Goal: Task Accomplishment & Management: Manage account settings

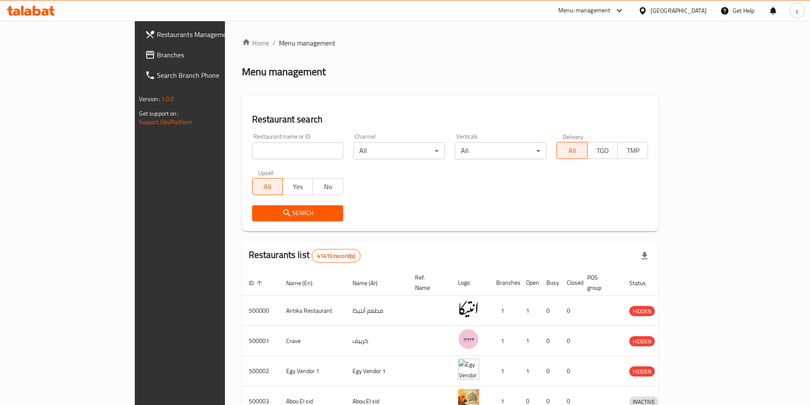
click at [252, 155] on input "search" at bounding box center [297, 150] width 91 height 17
paste input "779919"
type input "779919"
click at [259, 215] on span "Search" at bounding box center [298, 213] width 78 height 11
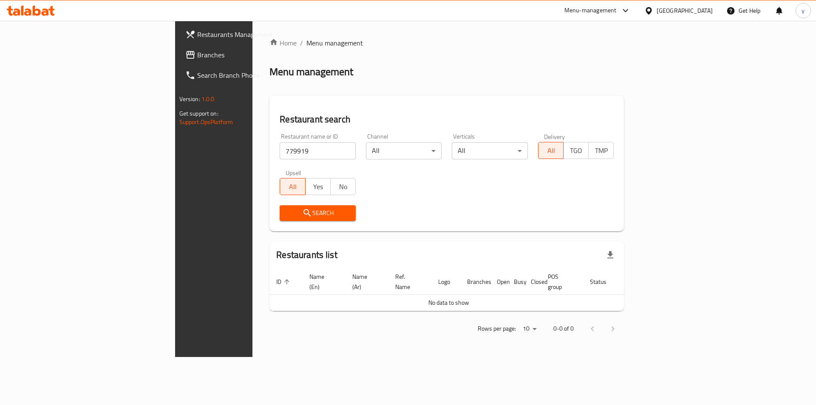
click at [185, 56] on icon at bounding box center [190, 55] width 10 height 10
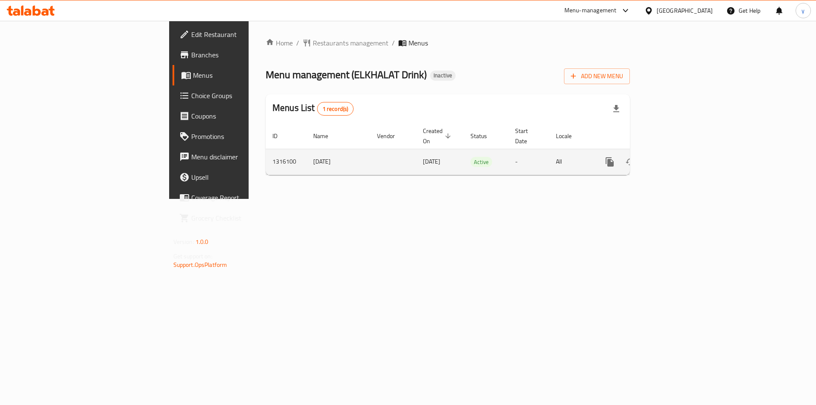
click at [675, 158] on icon "enhanced table" at bounding box center [671, 162] width 8 height 8
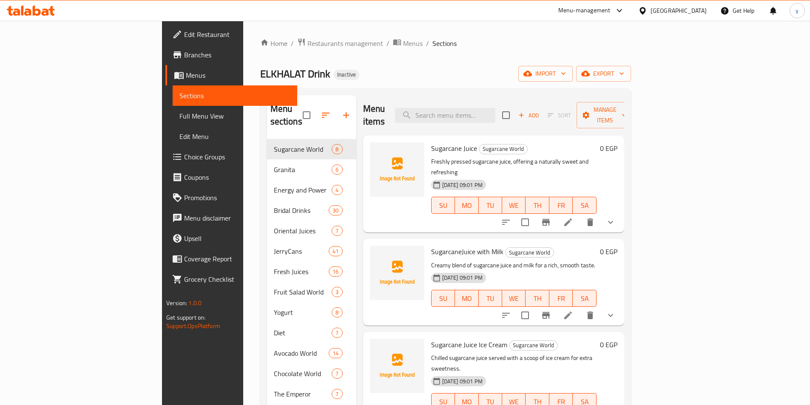
drag, startPoint x: 70, startPoint y: 122, endPoint x: 73, endPoint y: 137, distance: 16.0
click at [173, 122] on link "Full Menu View" at bounding box center [235, 116] width 125 height 20
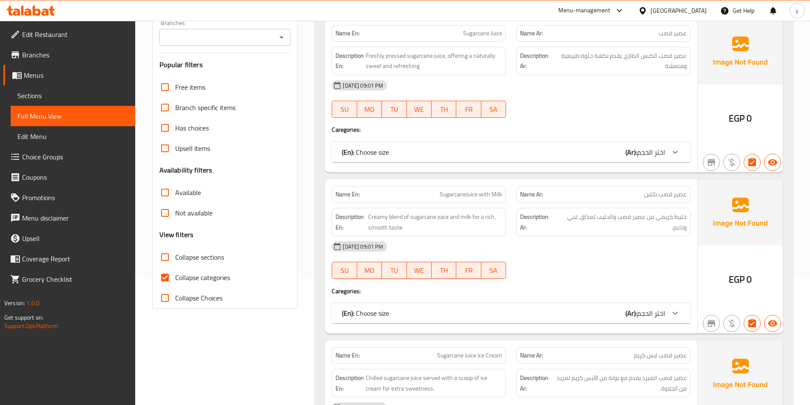
scroll to position [128, 0]
click at [197, 281] on span "Collapse categories" at bounding box center [202, 277] width 55 height 10
click at [175, 281] on input "Collapse categories" at bounding box center [165, 276] width 20 height 20
checkbox input "false"
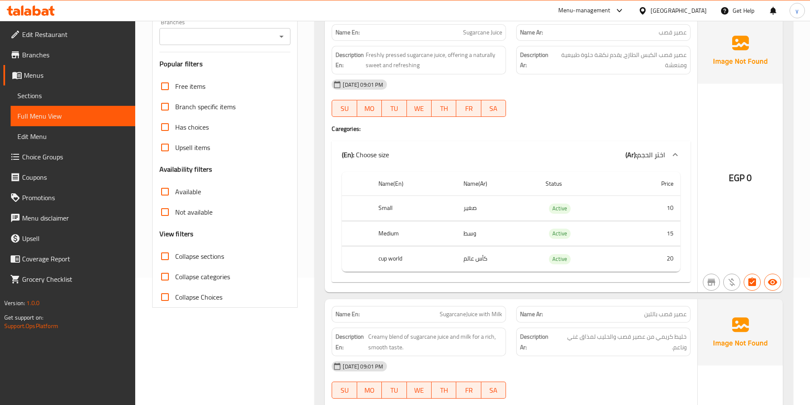
scroll to position [0, 0]
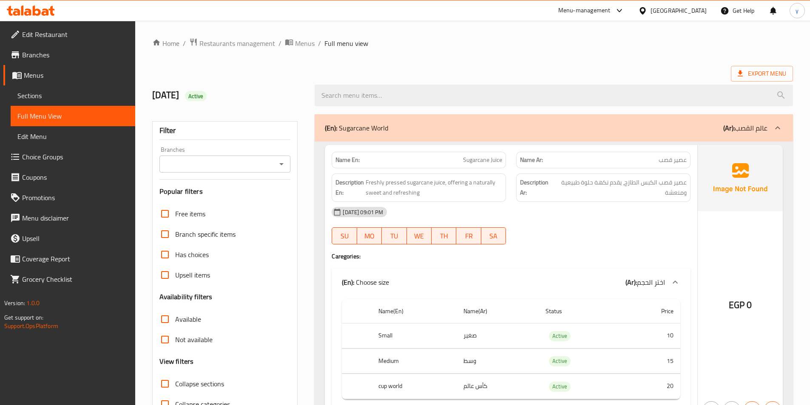
click at [751, 130] on p "(Ar): عالم القصب" at bounding box center [745, 128] width 44 height 10
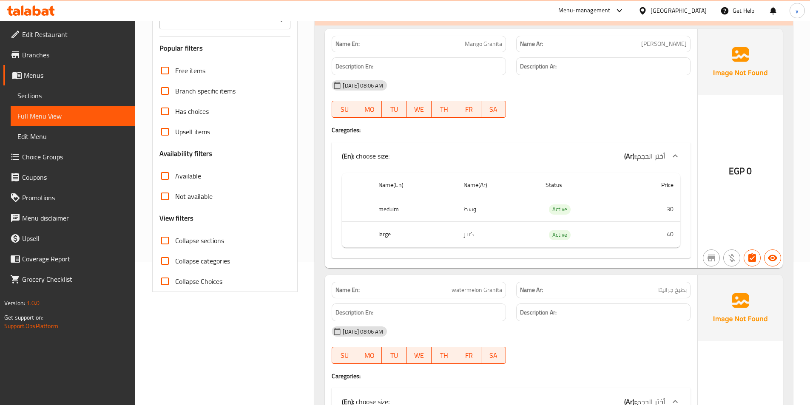
scroll to position [43, 0]
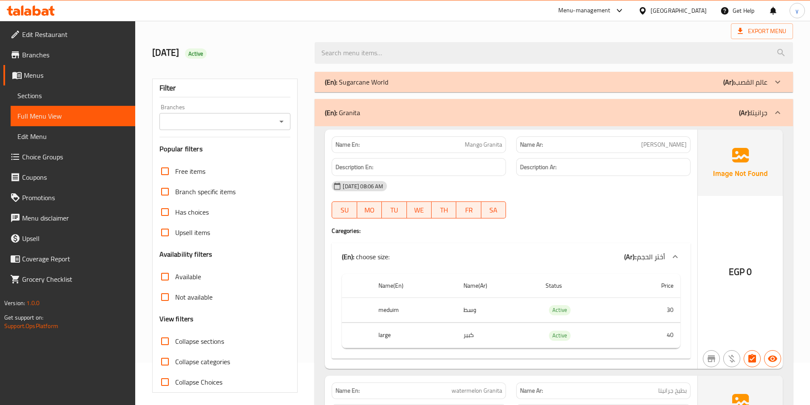
click at [762, 113] on p "(Ar): جرانيتا" at bounding box center [753, 113] width 28 height 10
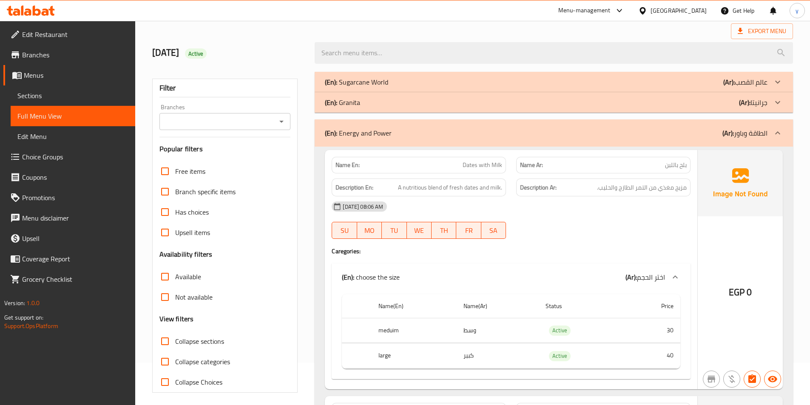
click at [770, 128] on div at bounding box center [777, 133] width 20 height 20
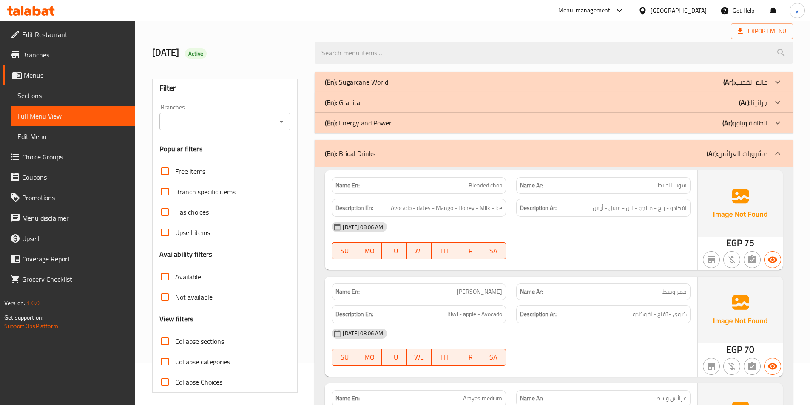
click at [770, 156] on div at bounding box center [777, 153] width 20 height 20
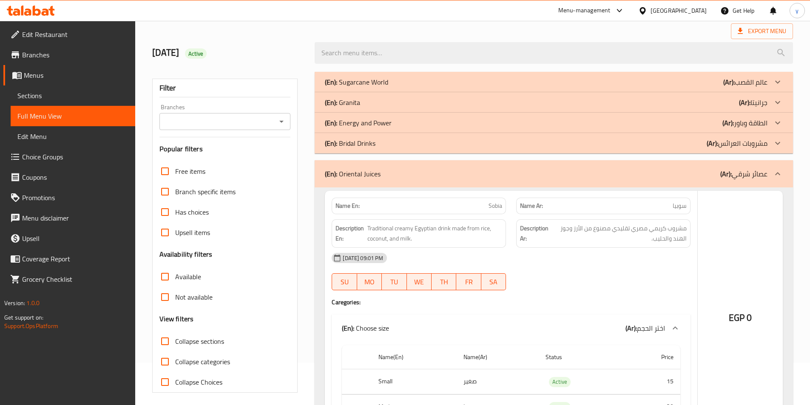
scroll to position [128, 0]
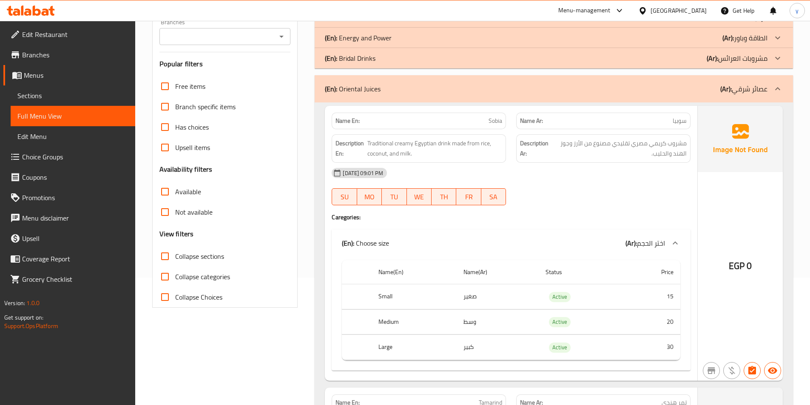
click at [751, 93] on p "(Ar): عصائر شرقي" at bounding box center [743, 89] width 47 height 10
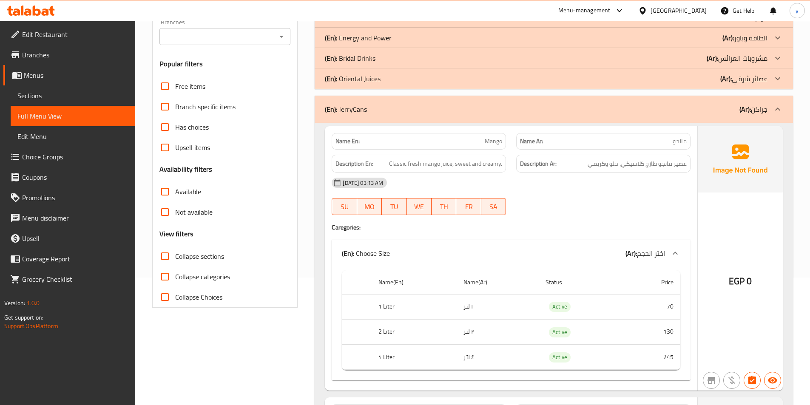
click at [763, 106] on p "(Ar): جراكن" at bounding box center [753, 109] width 28 height 10
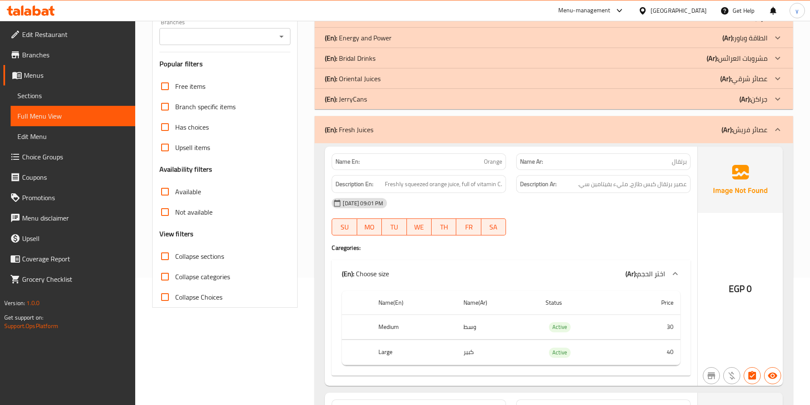
click at [763, 130] on p "(Ar): عصائر فريش" at bounding box center [744, 130] width 46 height 10
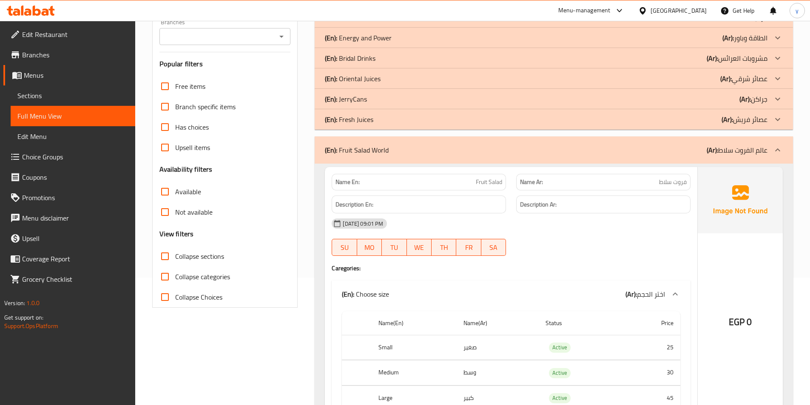
scroll to position [213, 0]
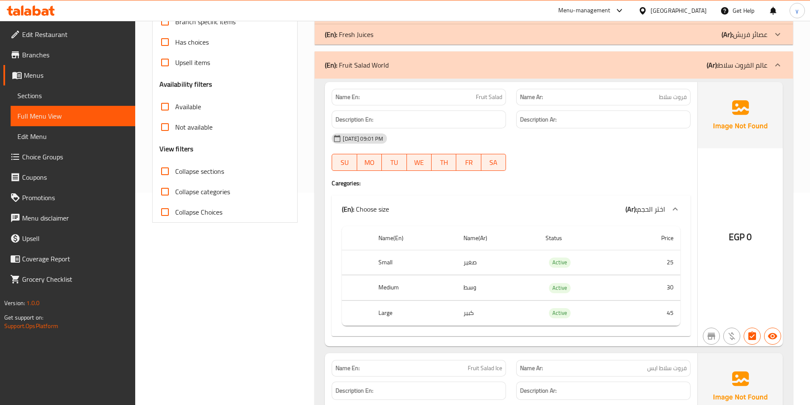
click at [768, 65] on div at bounding box center [777, 65] width 20 height 20
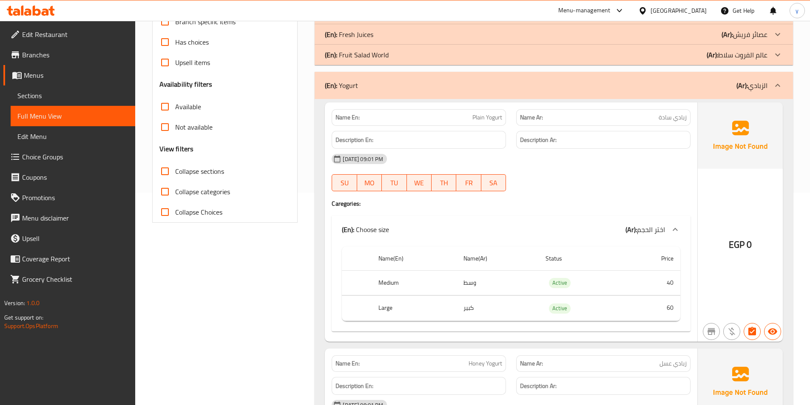
click at [774, 83] on icon at bounding box center [777, 85] width 10 height 10
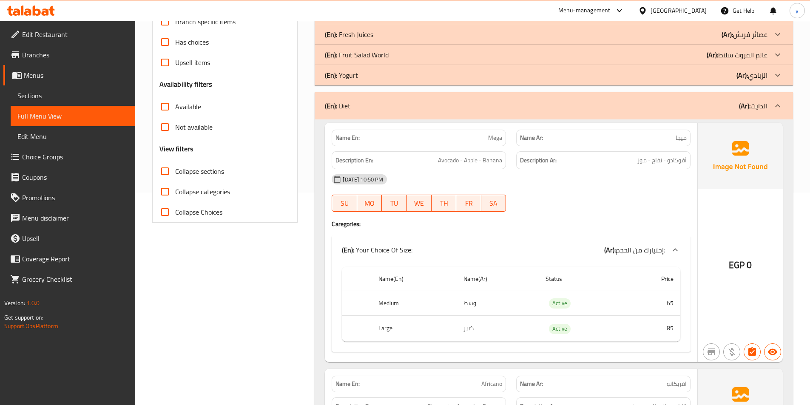
click at [779, 108] on icon at bounding box center [777, 106] width 10 height 10
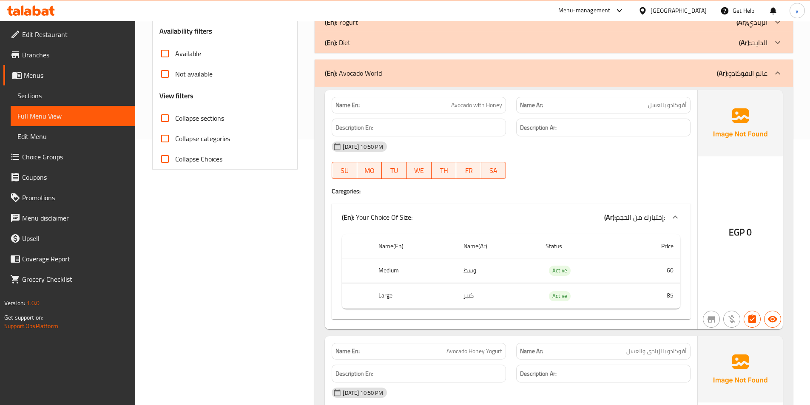
scroll to position [255, 0]
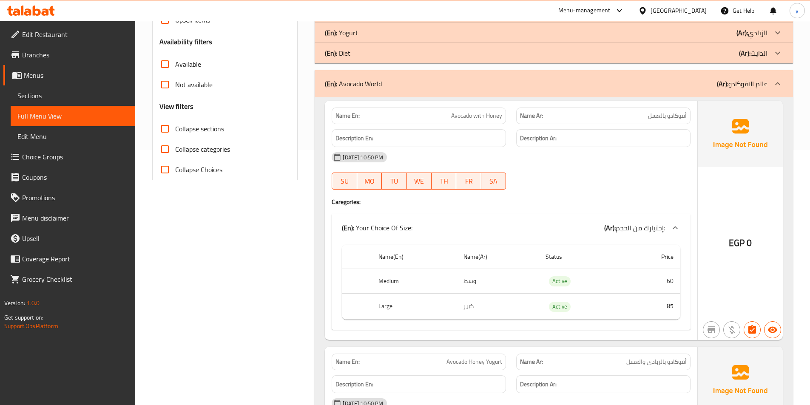
click at [779, 87] on icon at bounding box center [777, 84] width 10 height 10
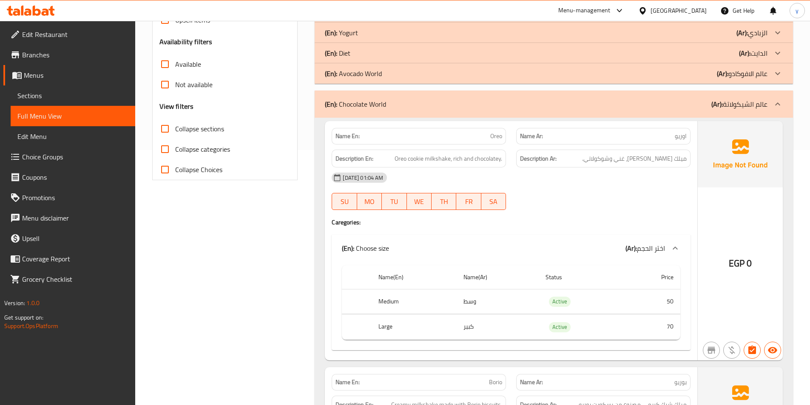
click at [783, 109] on div at bounding box center [777, 104] width 20 height 20
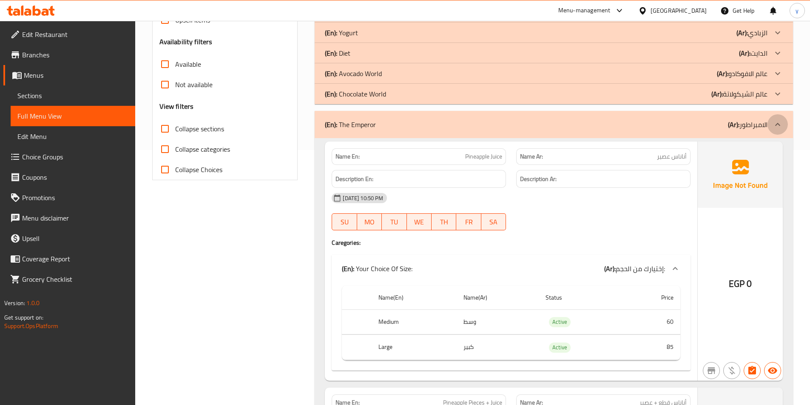
click at [782, 121] on icon at bounding box center [777, 124] width 10 height 10
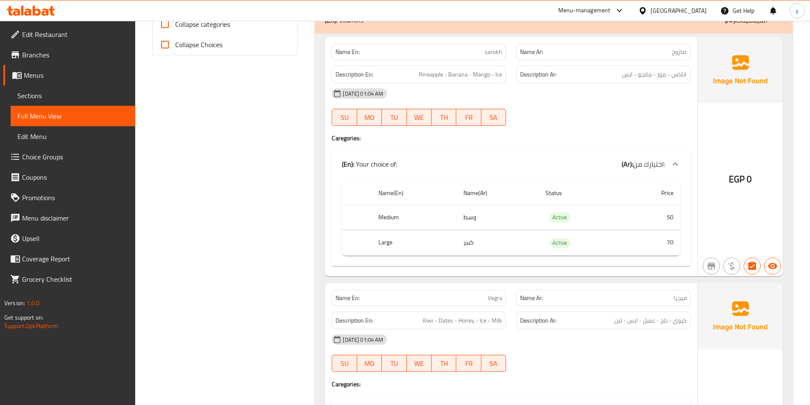
scroll to position [298, 0]
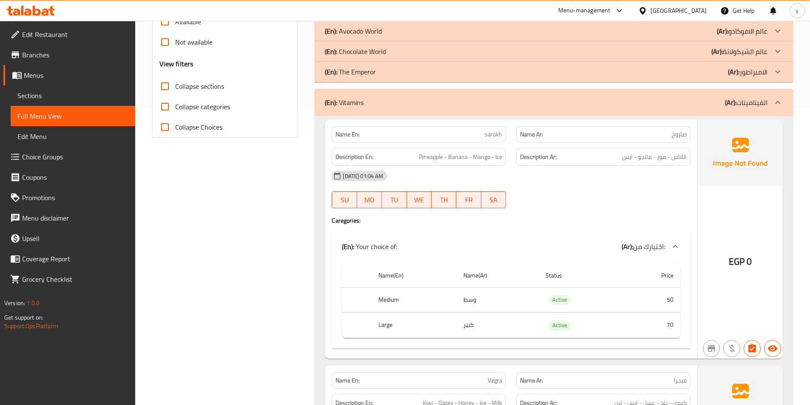
click at [777, 103] on icon at bounding box center [777, 102] width 10 height 10
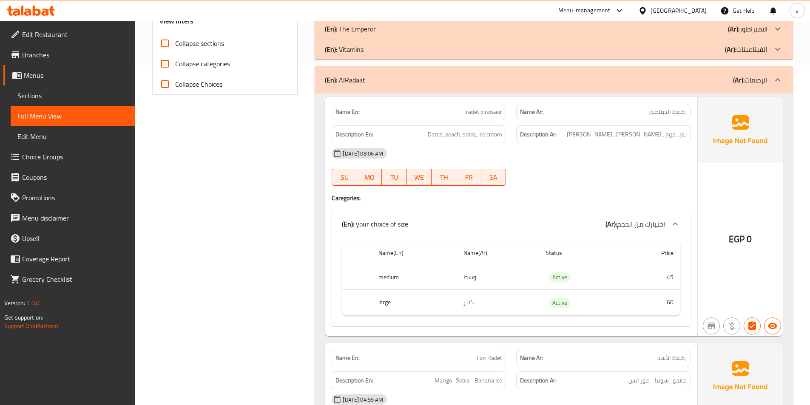
scroll to position [340, 0]
click at [764, 85] on p "(Ar): الرضعات" at bounding box center [750, 80] width 34 height 10
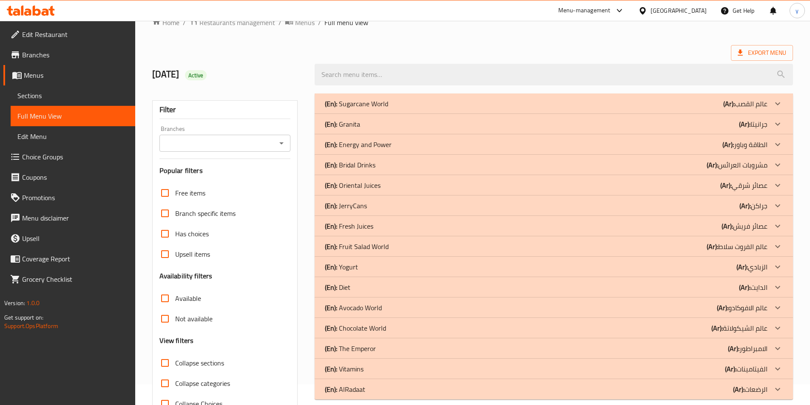
scroll to position [0, 0]
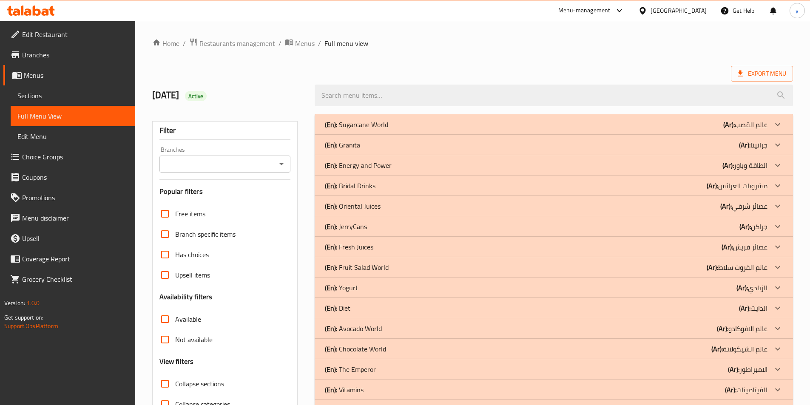
click at [55, 78] on span "Menus" at bounding box center [76, 75] width 105 height 10
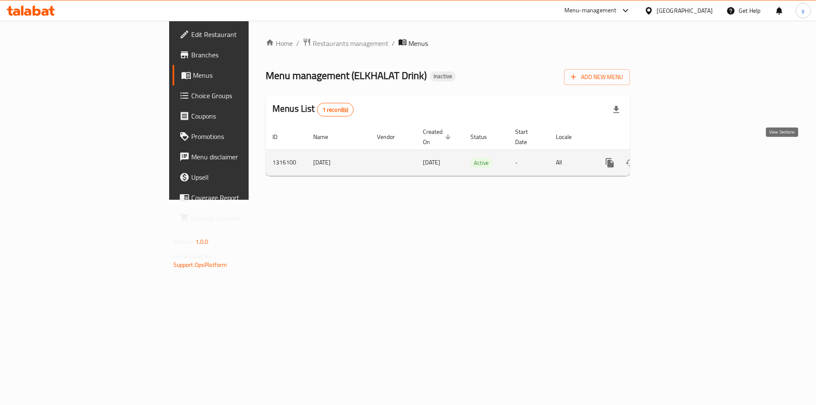
click at [675, 159] on icon "enhanced table" at bounding box center [671, 163] width 8 height 8
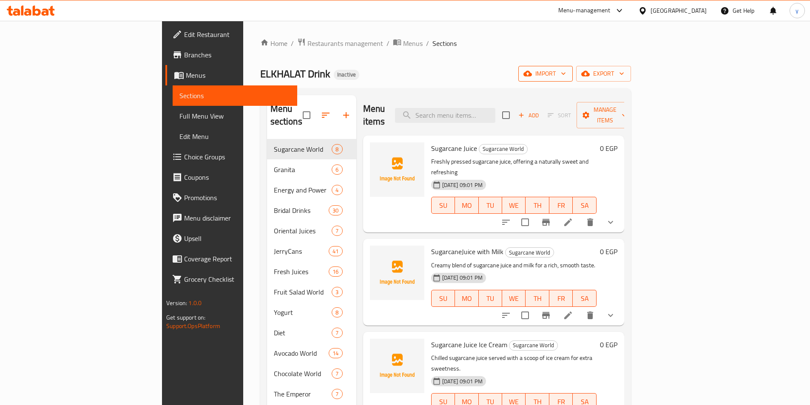
click at [566, 73] on span "import" at bounding box center [545, 73] width 41 height 11
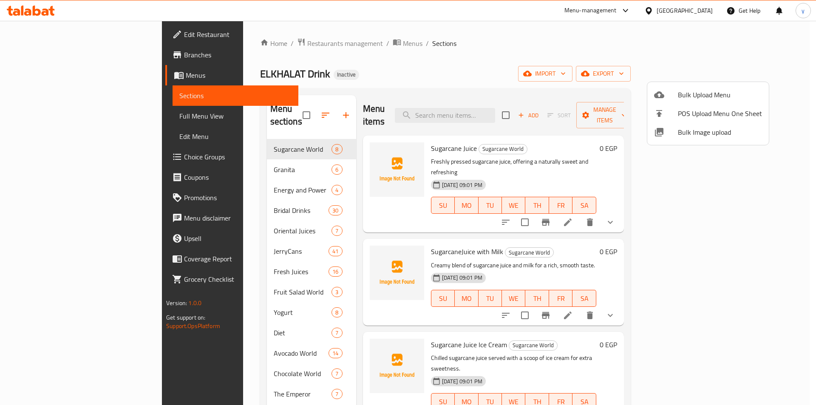
click at [706, 92] on span "Bulk Upload Menu" at bounding box center [720, 95] width 84 height 10
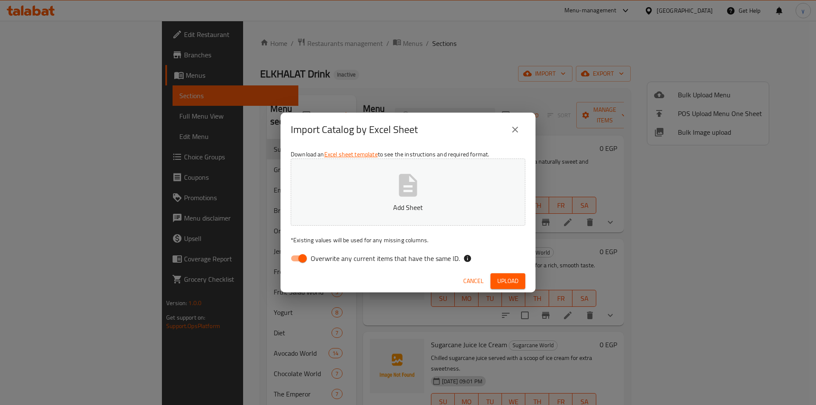
click at [292, 258] on input "Overwrite any current items that have the same ID." at bounding box center [302, 258] width 48 height 16
checkbox input "false"
click at [322, 207] on p "Add Sheet" at bounding box center [408, 207] width 208 height 10
click at [517, 286] on span "Upload" at bounding box center [507, 281] width 21 height 11
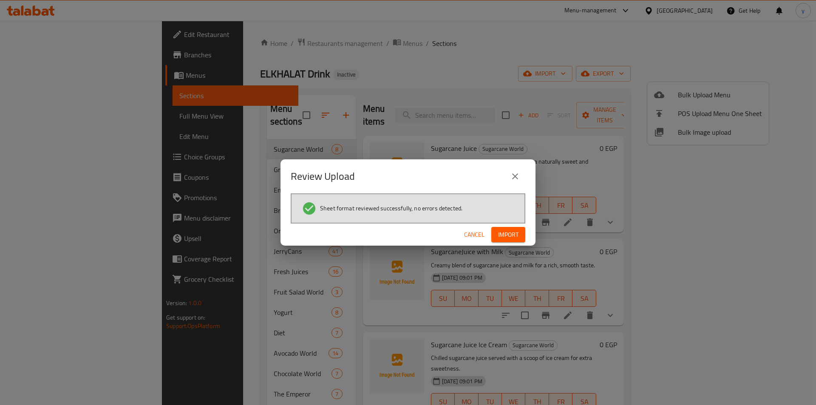
click at [523, 232] on button "Import" at bounding box center [508, 235] width 34 height 16
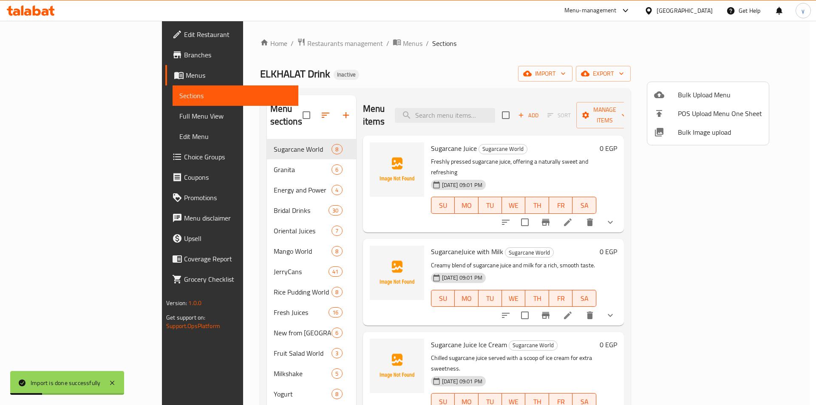
click at [616, 59] on div at bounding box center [408, 202] width 816 height 405
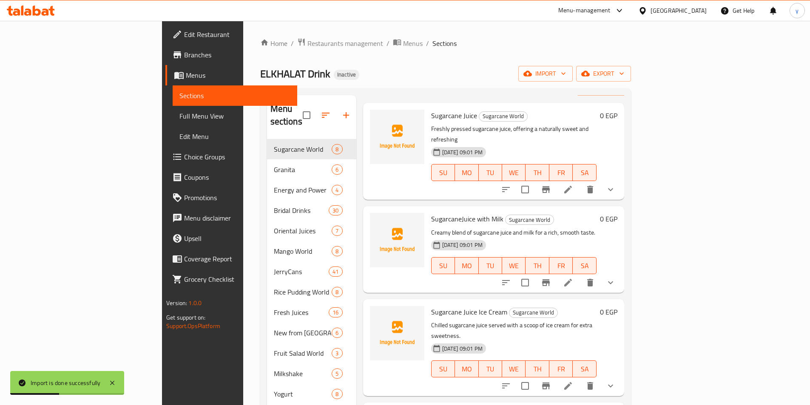
scroll to position [43, 0]
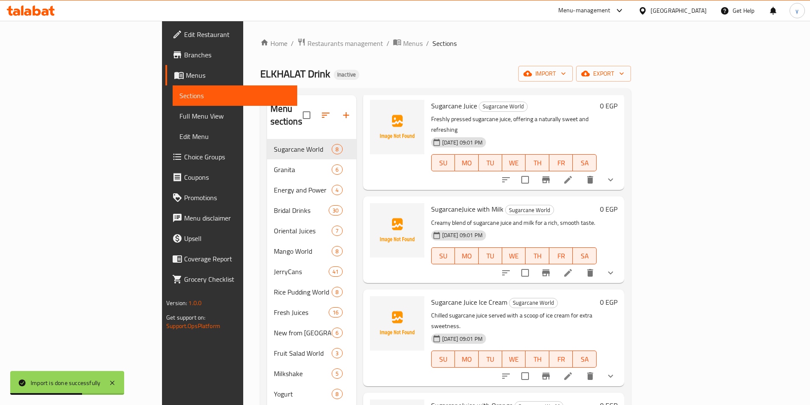
click at [179, 116] on span "Full Menu View" at bounding box center [234, 116] width 111 height 10
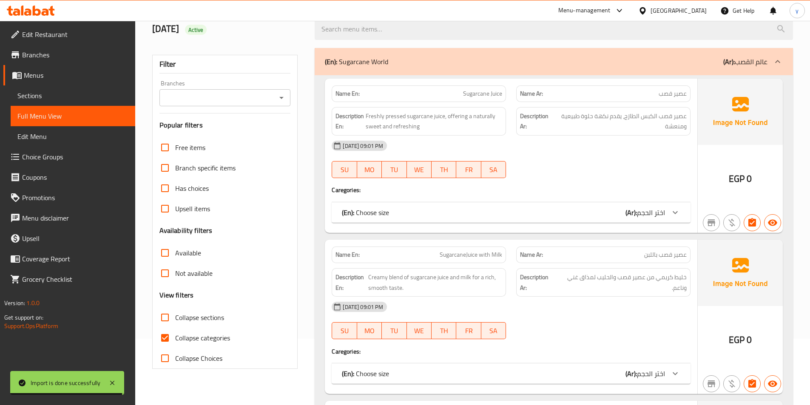
scroll to position [128, 0]
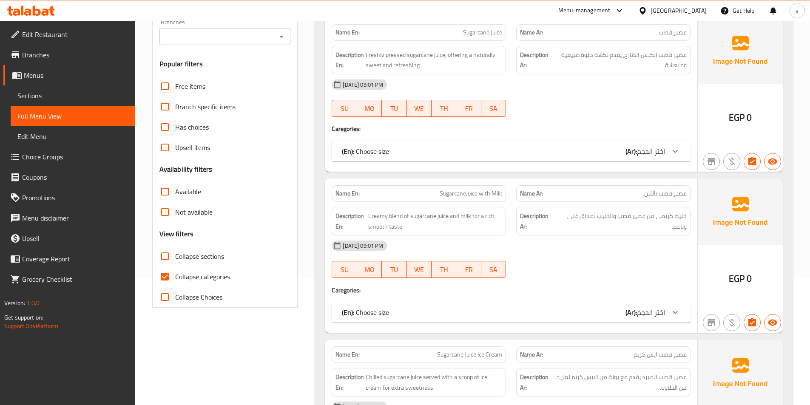
click at [166, 280] on input "Collapse categories" at bounding box center [165, 276] width 20 height 20
checkbox input "false"
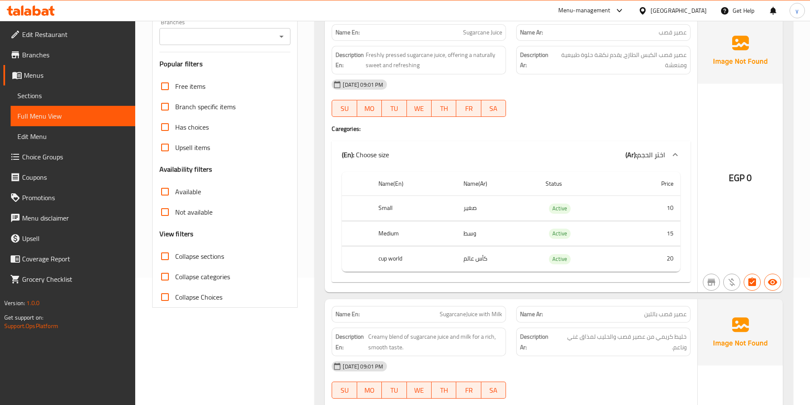
click at [740, 14] on div "(En): Sugarcane World (Ar): عالم القصب" at bounding box center [554, 0] width 478 height 27
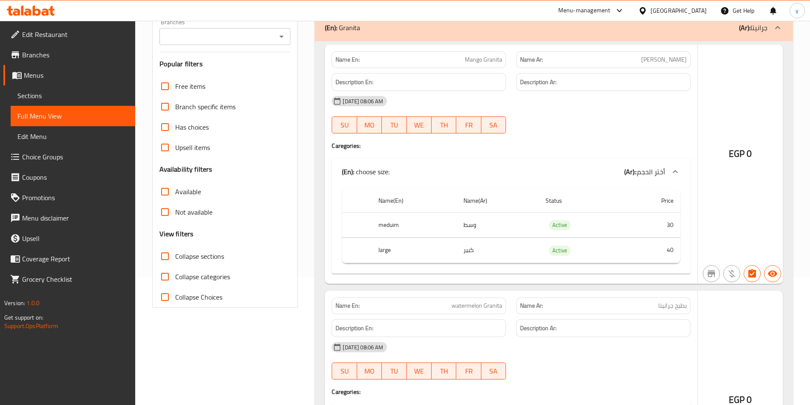
scroll to position [84, 0]
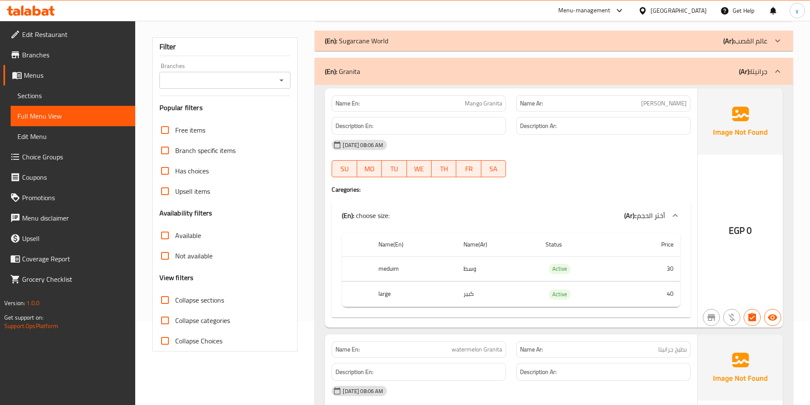
click at [768, 82] on div at bounding box center [777, 71] width 20 height 20
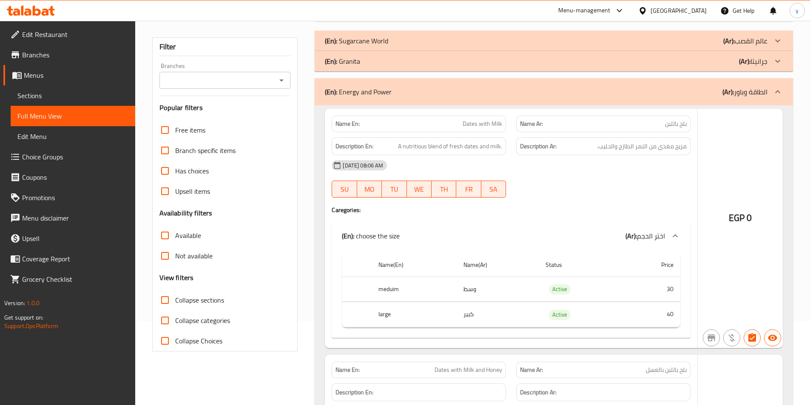
scroll to position [0, 0]
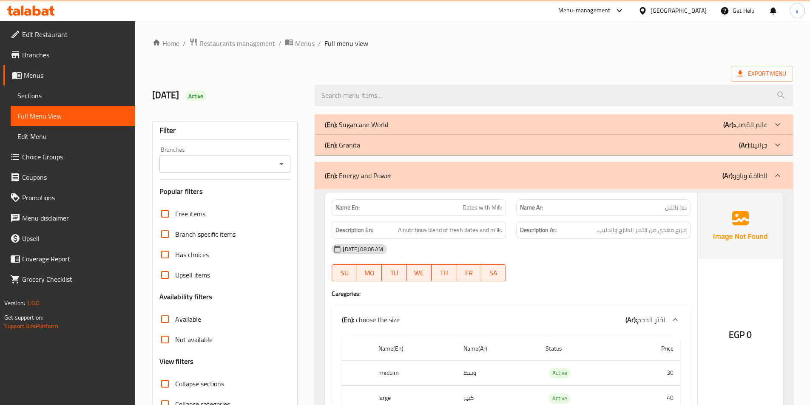
click at [768, 180] on div "(En): Energy and Power (Ar): الطاقة وباور" at bounding box center [554, 175] width 478 height 27
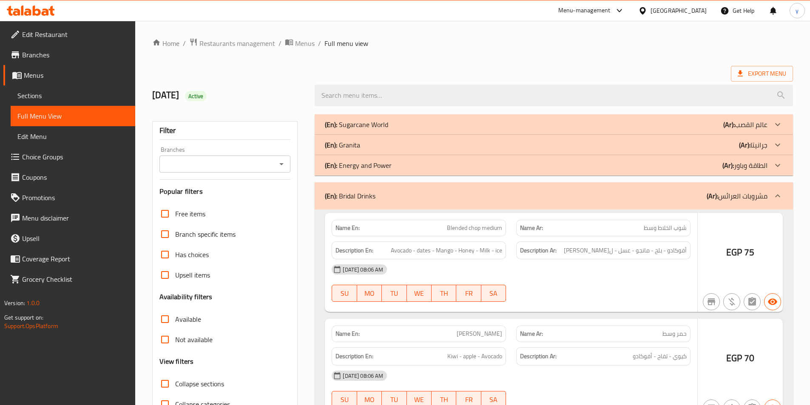
scroll to position [43, 0]
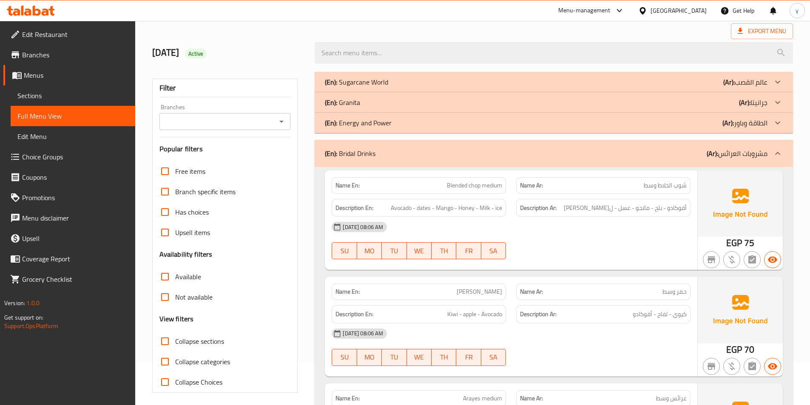
click at [781, 160] on div at bounding box center [777, 153] width 20 height 20
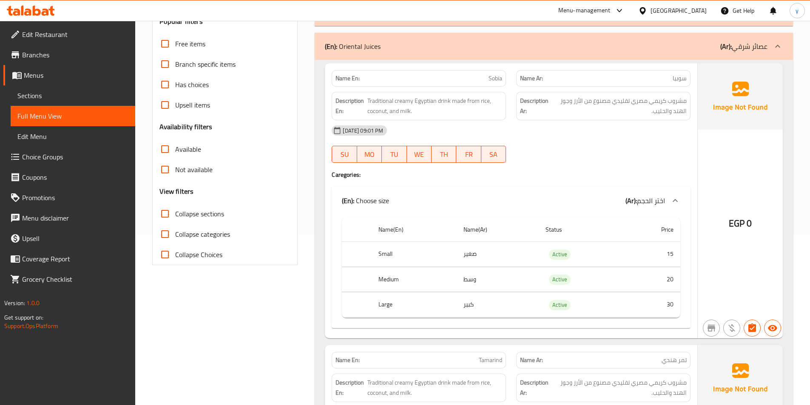
scroll to position [128, 0]
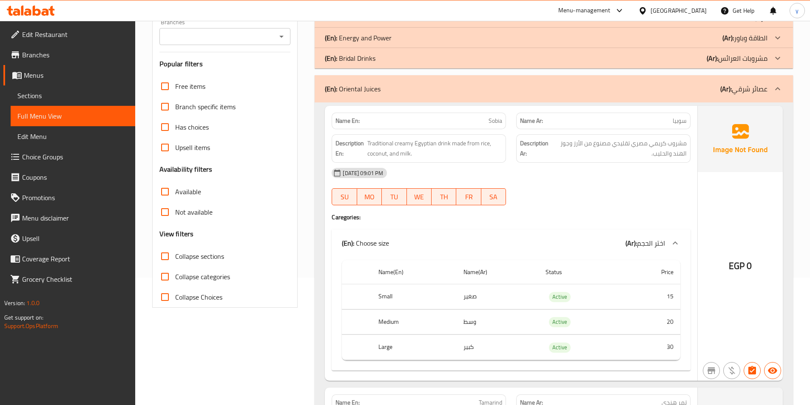
click at [788, 96] on div "(En): Oriental Juices (Ar): عصائر شرقي" at bounding box center [554, 88] width 478 height 27
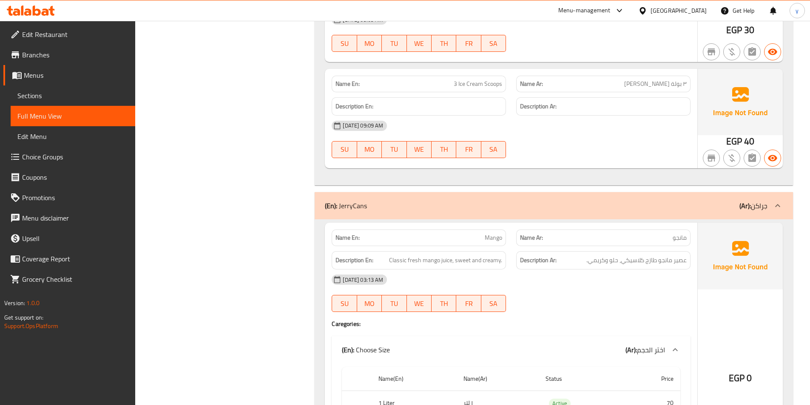
scroll to position [1658, 0]
click at [769, 196] on div at bounding box center [777, 206] width 20 height 20
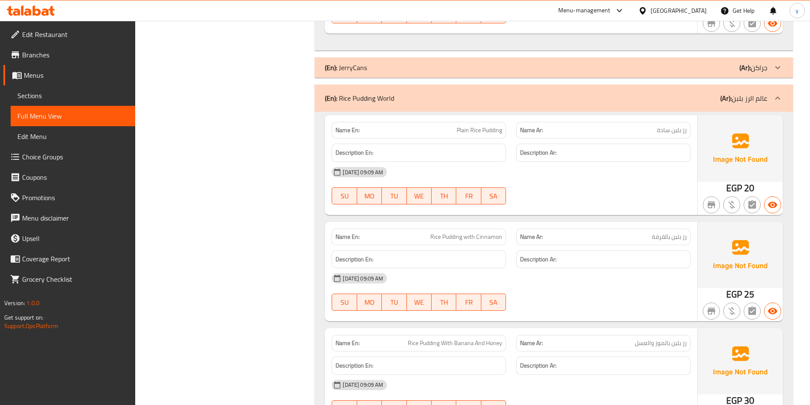
scroll to position [2593, 0]
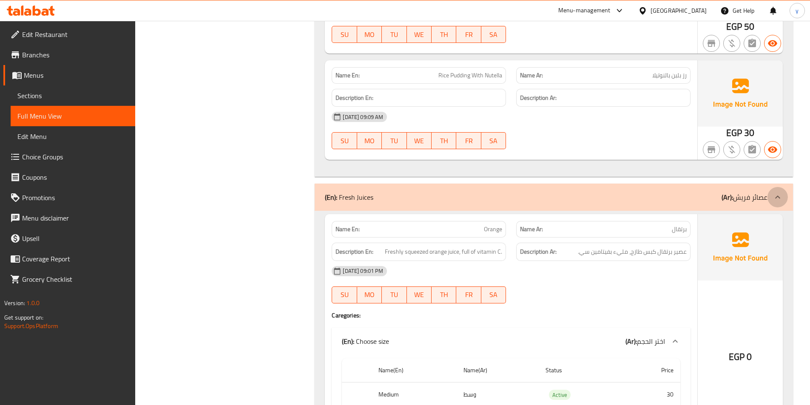
click at [782, 187] on div at bounding box center [777, 197] width 20 height 20
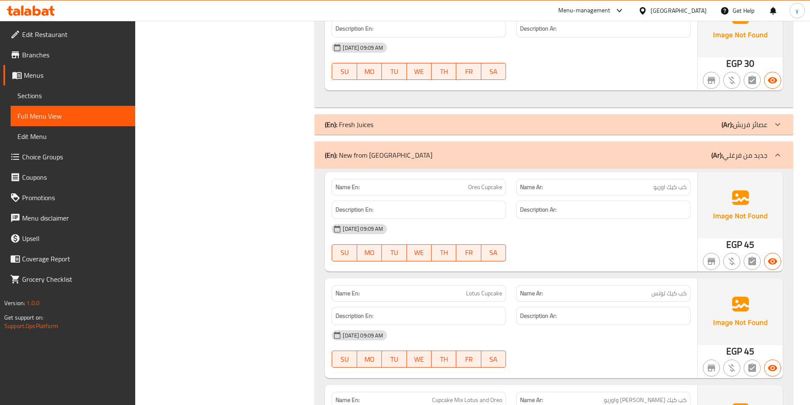
scroll to position [3315, 0]
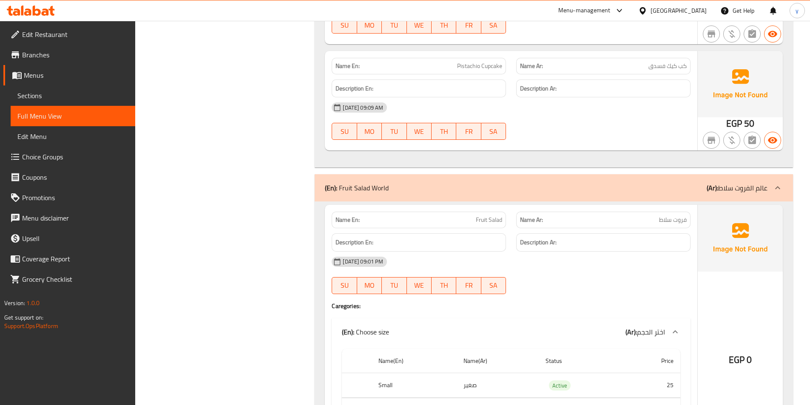
click at [781, 183] on icon at bounding box center [777, 188] width 10 height 10
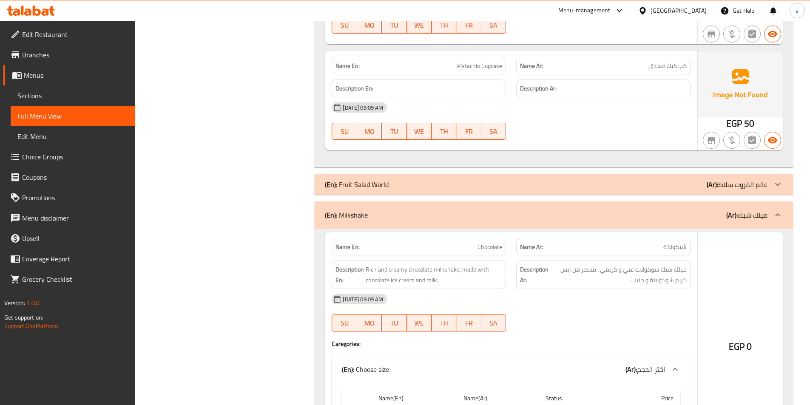
scroll to position [3443, 0]
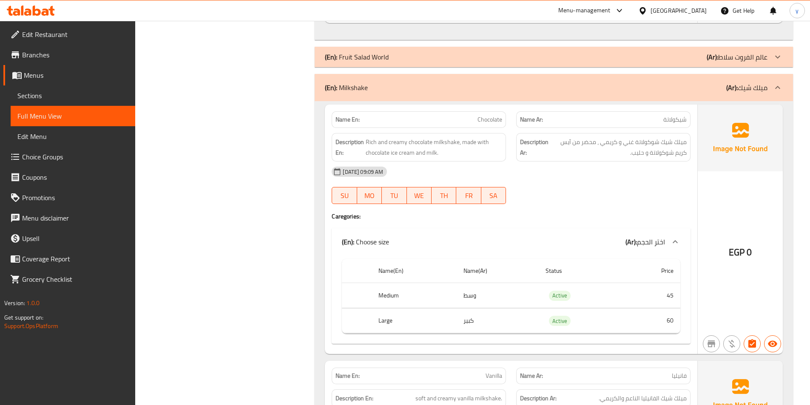
click at [777, 82] on icon at bounding box center [777, 87] width 10 height 10
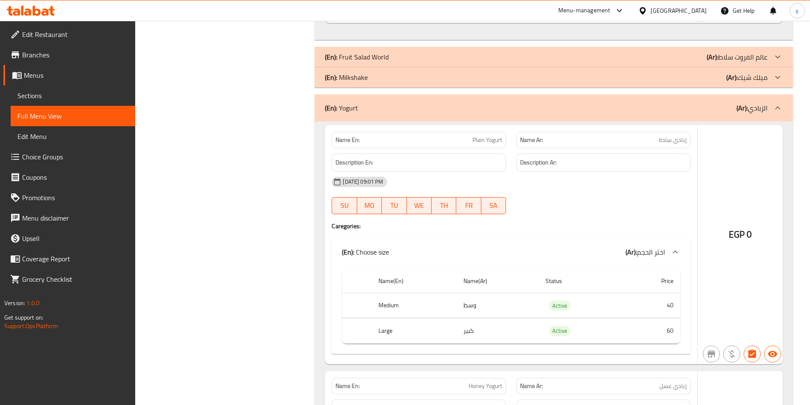
click at [777, 72] on icon at bounding box center [777, 77] width 10 height 10
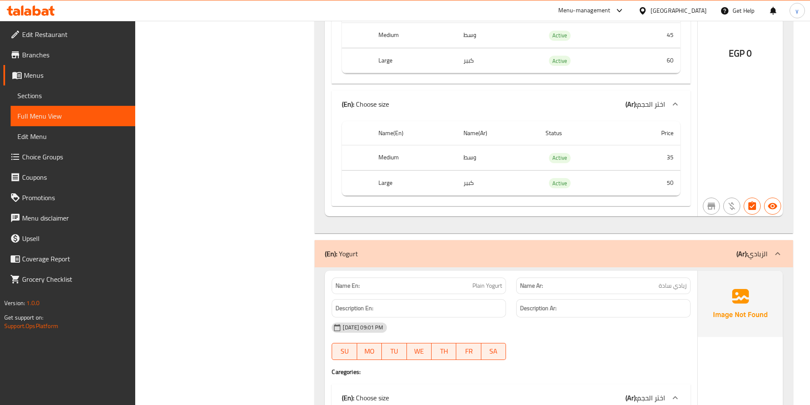
scroll to position [4633, 0]
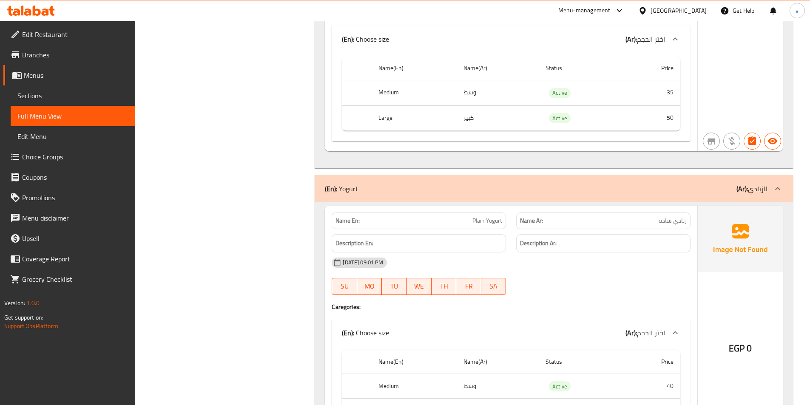
click at [773, 184] on icon at bounding box center [777, 189] width 10 height 10
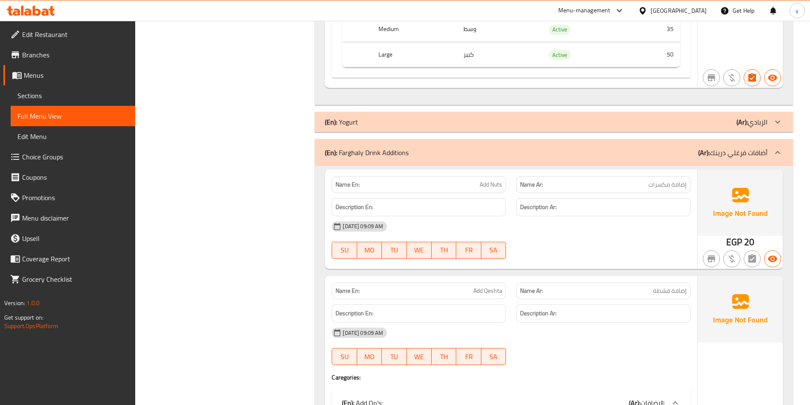
scroll to position [5185, 0]
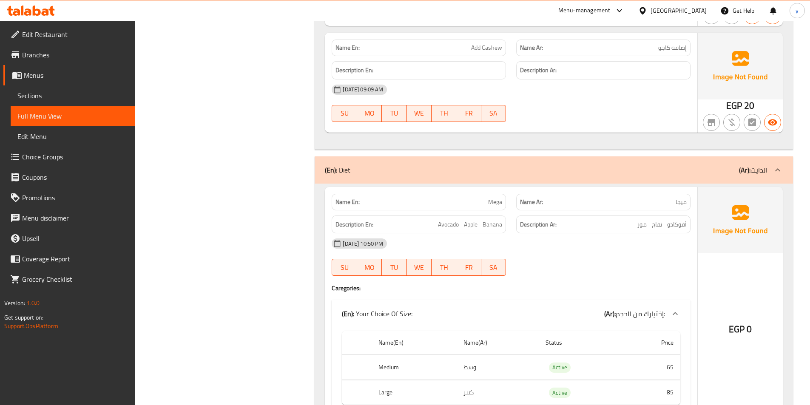
click at [780, 160] on div at bounding box center [777, 170] width 20 height 20
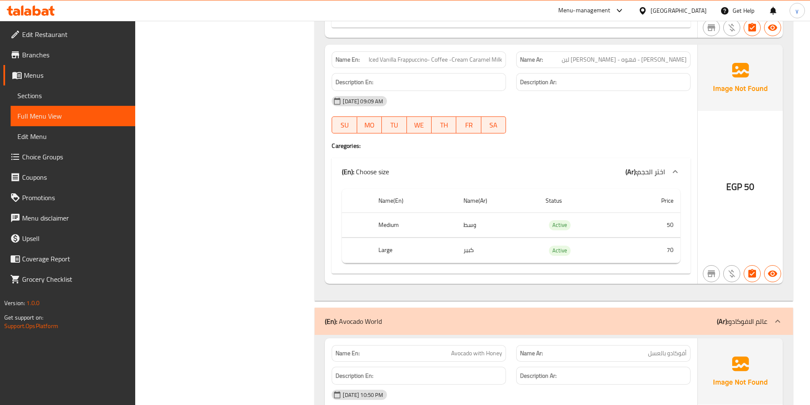
scroll to position [7608, 0]
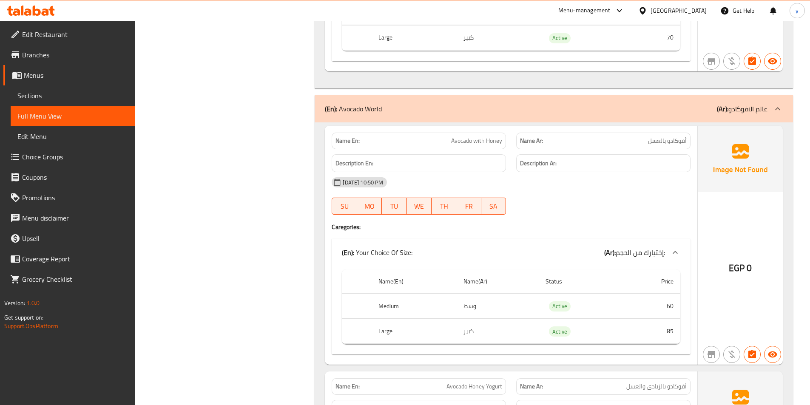
click at [777, 107] on icon at bounding box center [777, 108] width 5 height 3
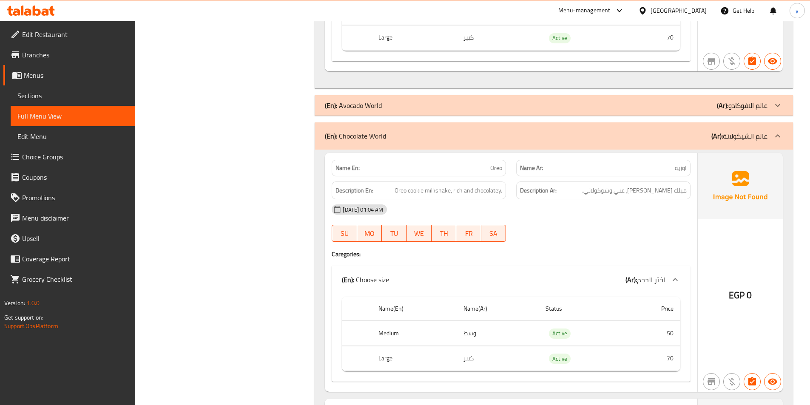
click at [776, 131] on icon at bounding box center [777, 136] width 10 height 10
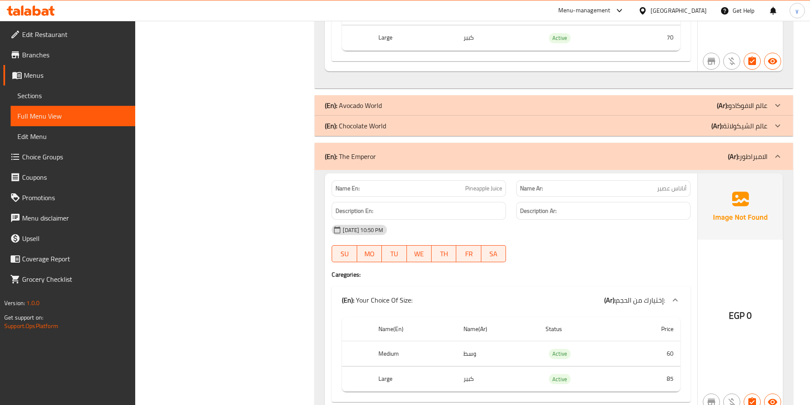
click at [782, 151] on icon at bounding box center [777, 156] width 10 height 10
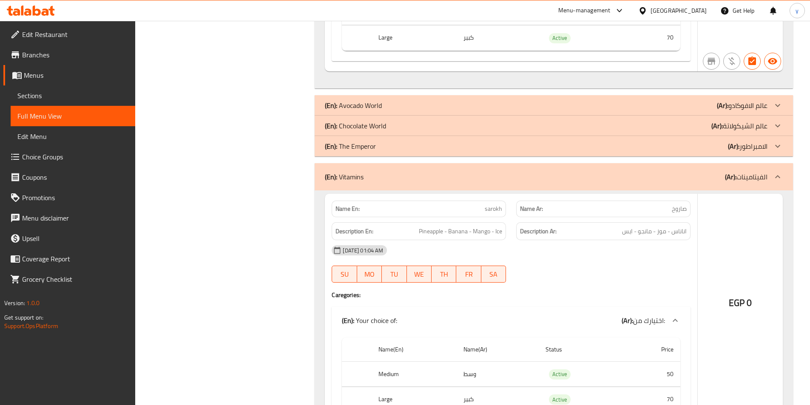
scroll to position [7651, 0]
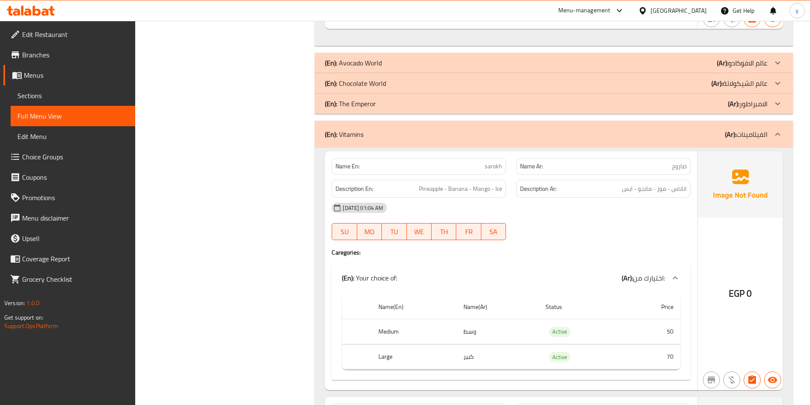
click at [781, 124] on div at bounding box center [777, 134] width 20 height 20
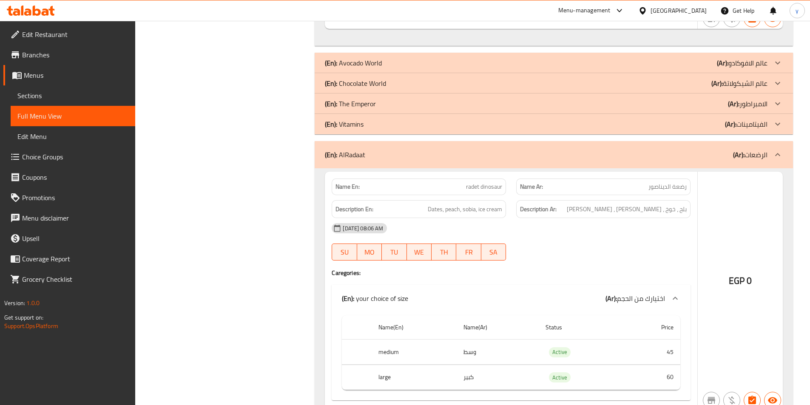
scroll to position [7693, 0]
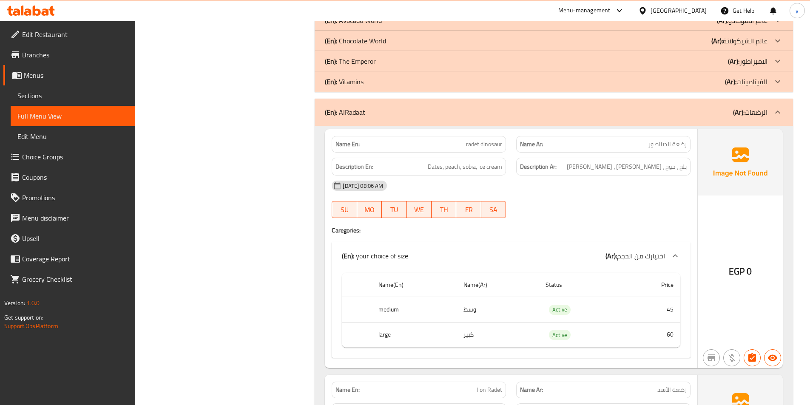
click at [777, 107] on icon at bounding box center [777, 112] width 10 height 10
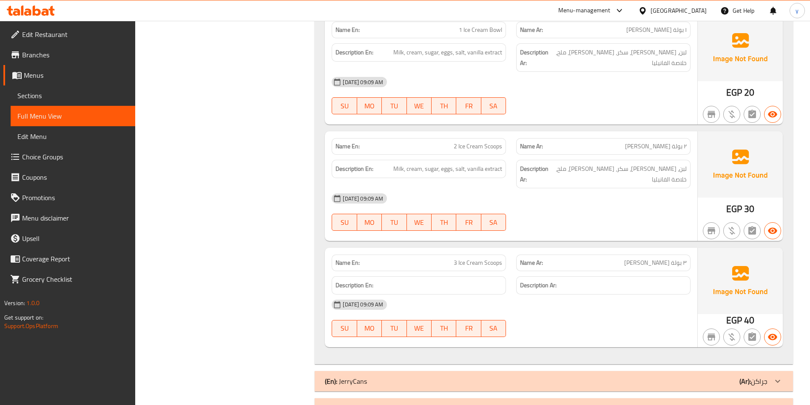
scroll to position [0, 0]
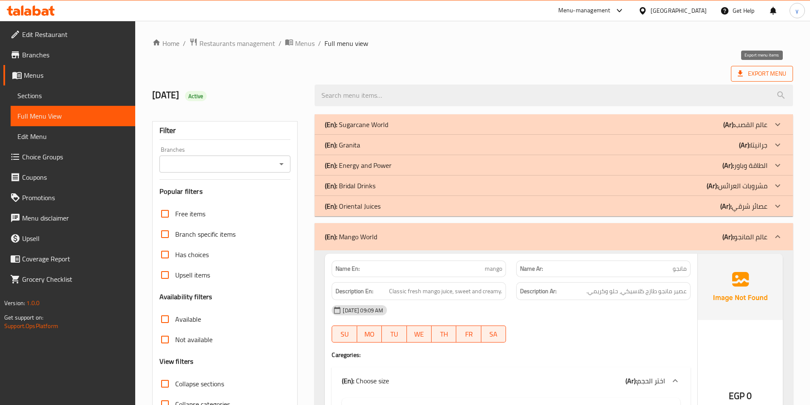
click at [771, 77] on span "Export Menu" at bounding box center [761, 73] width 48 height 11
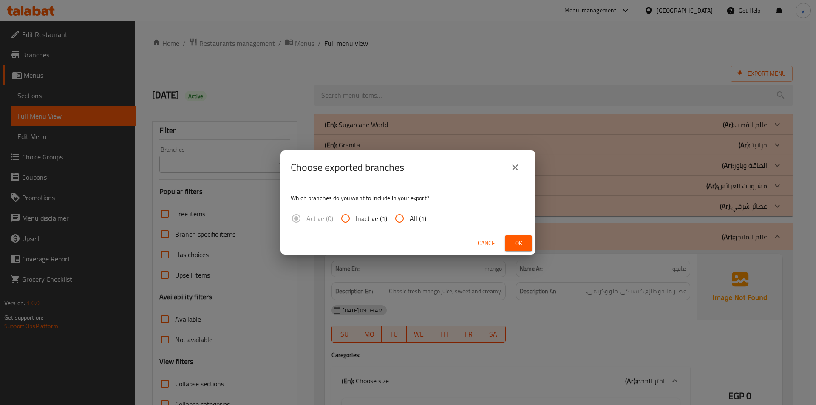
click at [422, 220] on span "All (1)" at bounding box center [418, 218] width 17 height 10
click at [410, 220] on input "All (1)" at bounding box center [399, 218] width 20 height 20
radio input "true"
click at [524, 245] on span "Ok" at bounding box center [519, 243] width 14 height 11
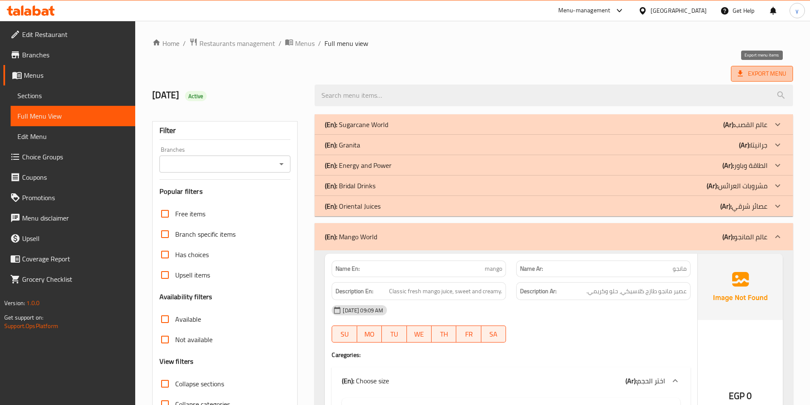
click at [749, 70] on span "Export Menu" at bounding box center [761, 73] width 48 height 11
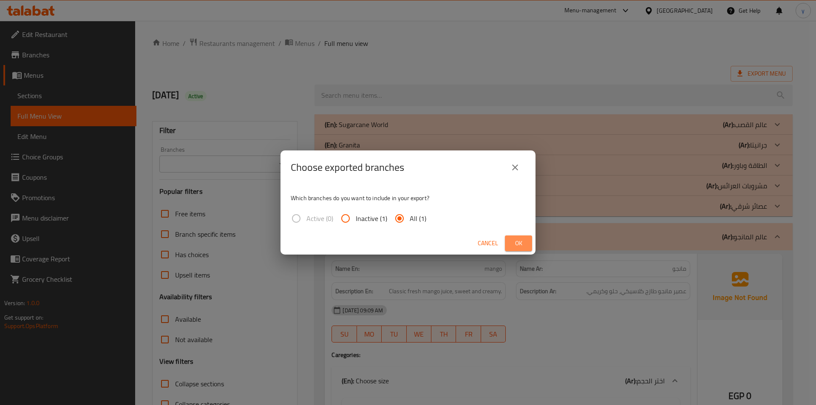
click at [527, 246] on button "Ok" at bounding box center [518, 243] width 27 height 16
